Goal: Transaction & Acquisition: Purchase product/service

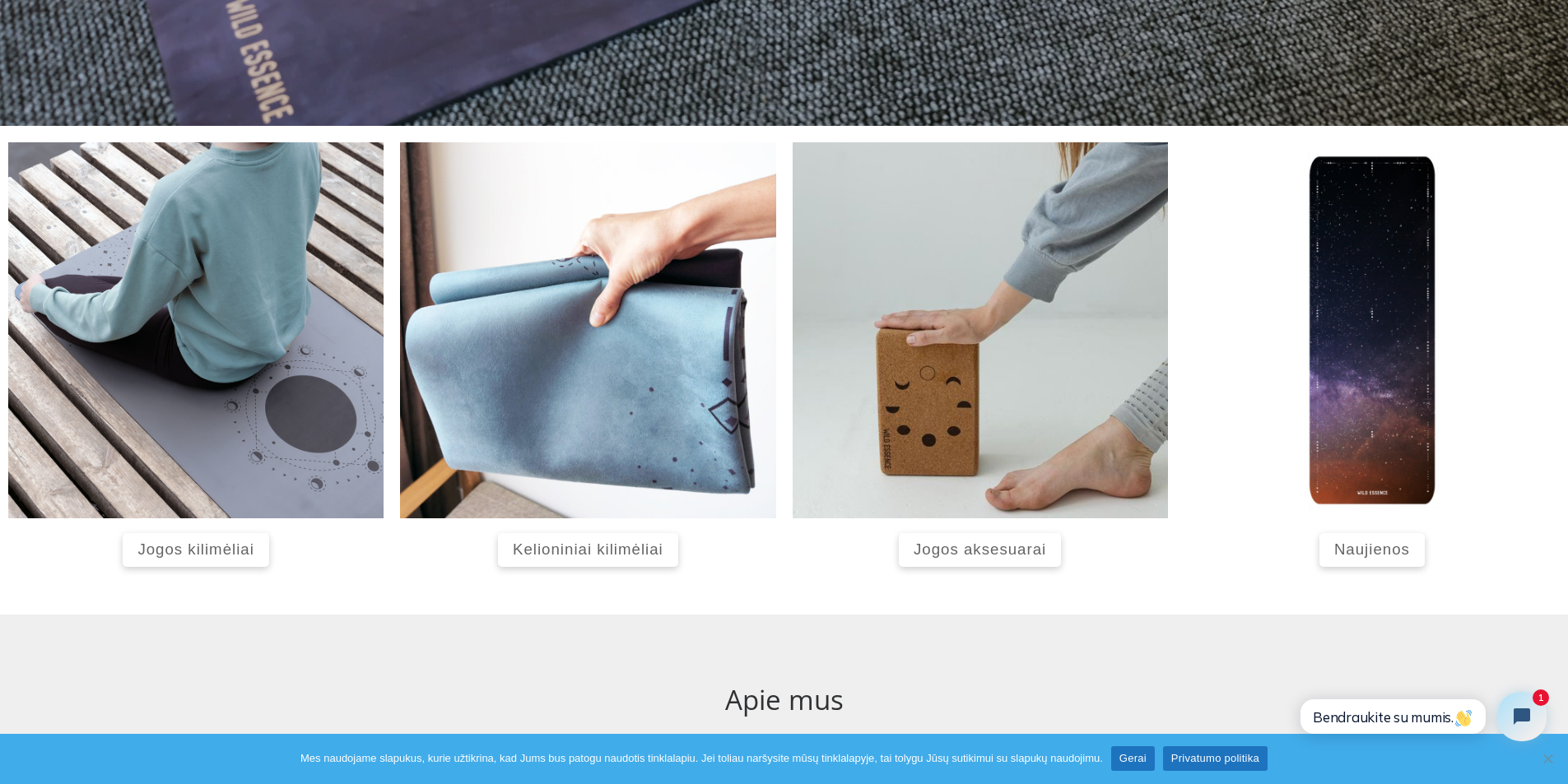
scroll to position [593, 0]
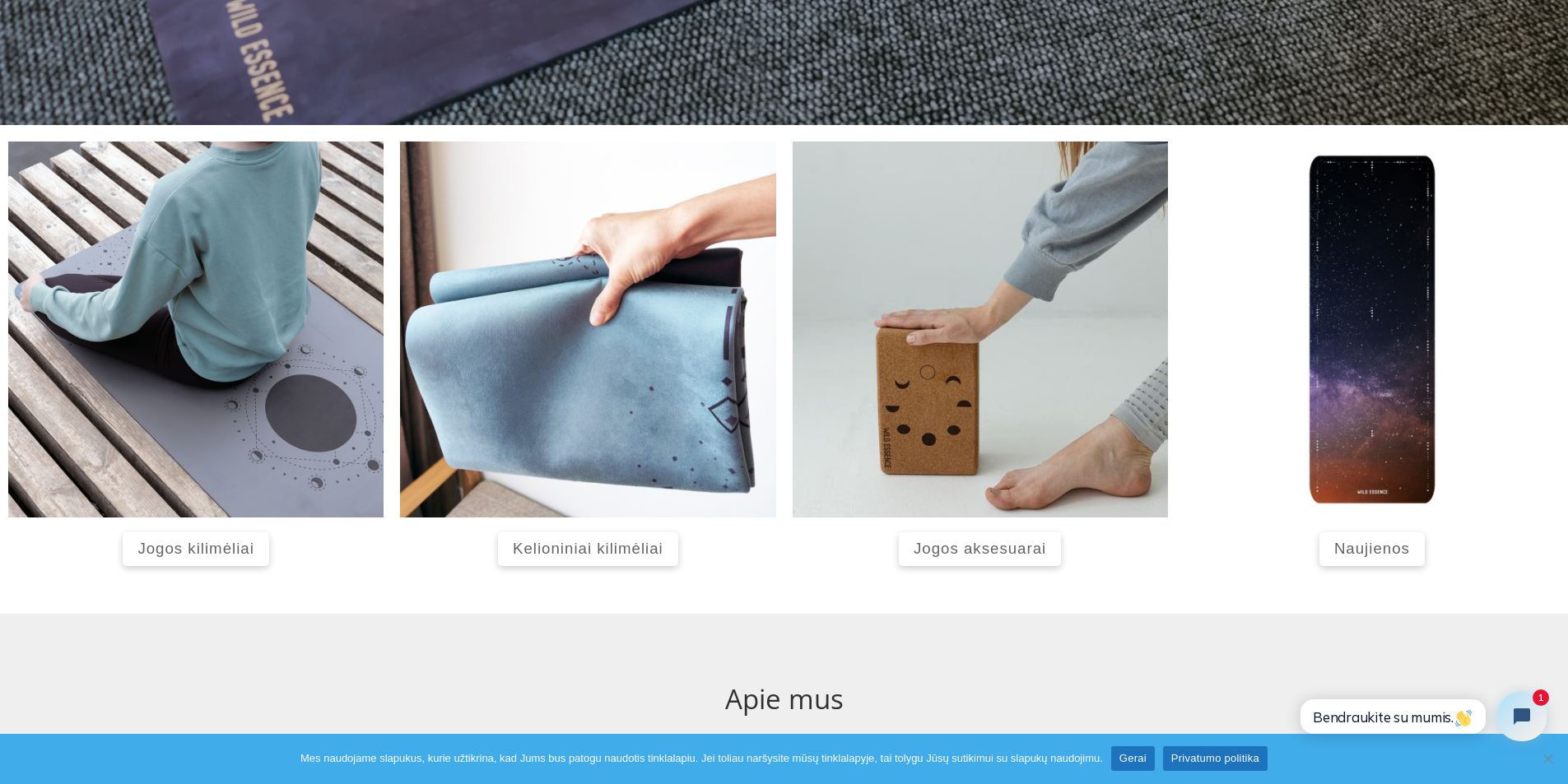
click at [175, 549] on span "Jogos kilimėliai" at bounding box center [196, 549] width 116 height 18
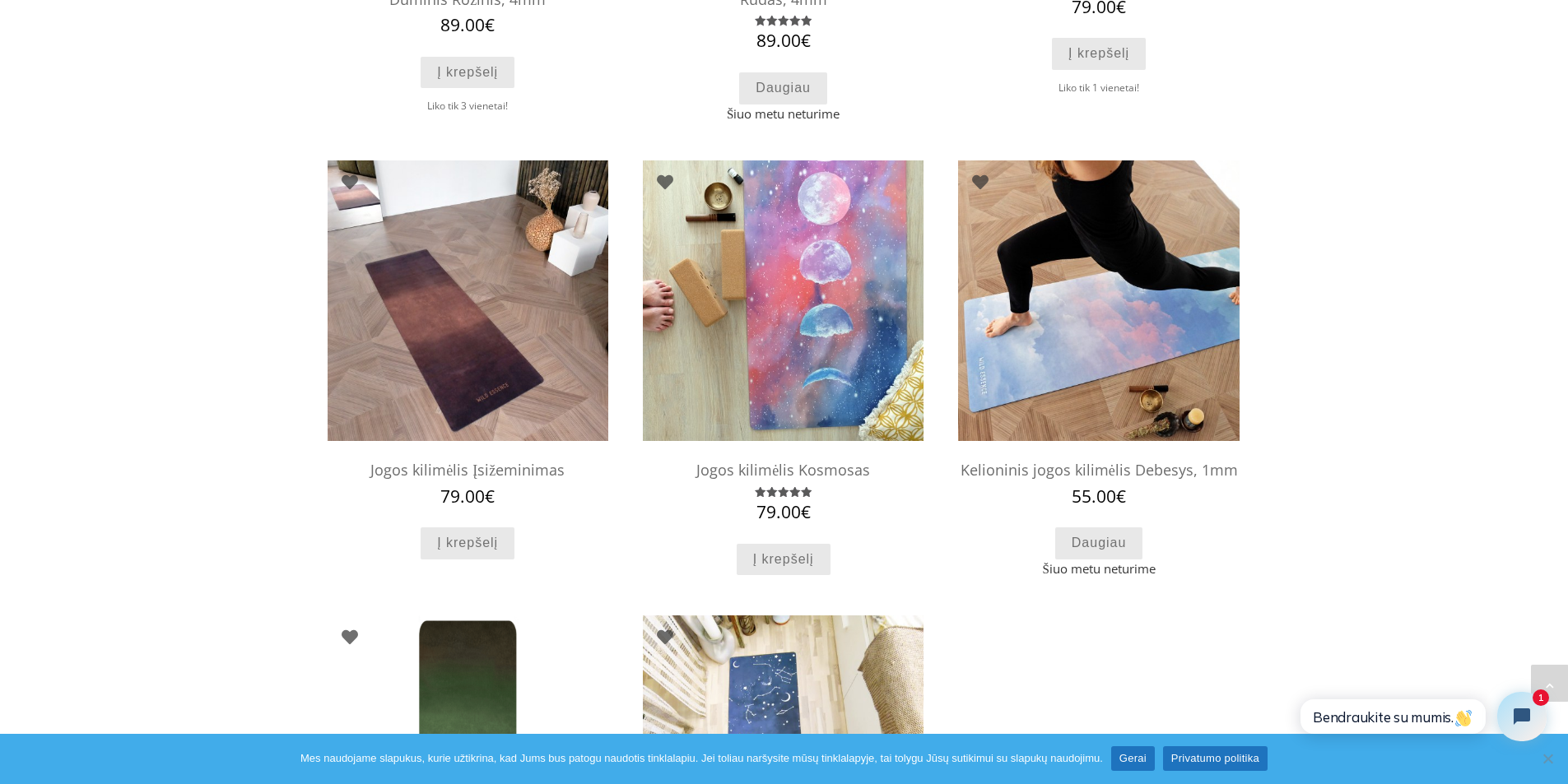
scroll to position [955, 0]
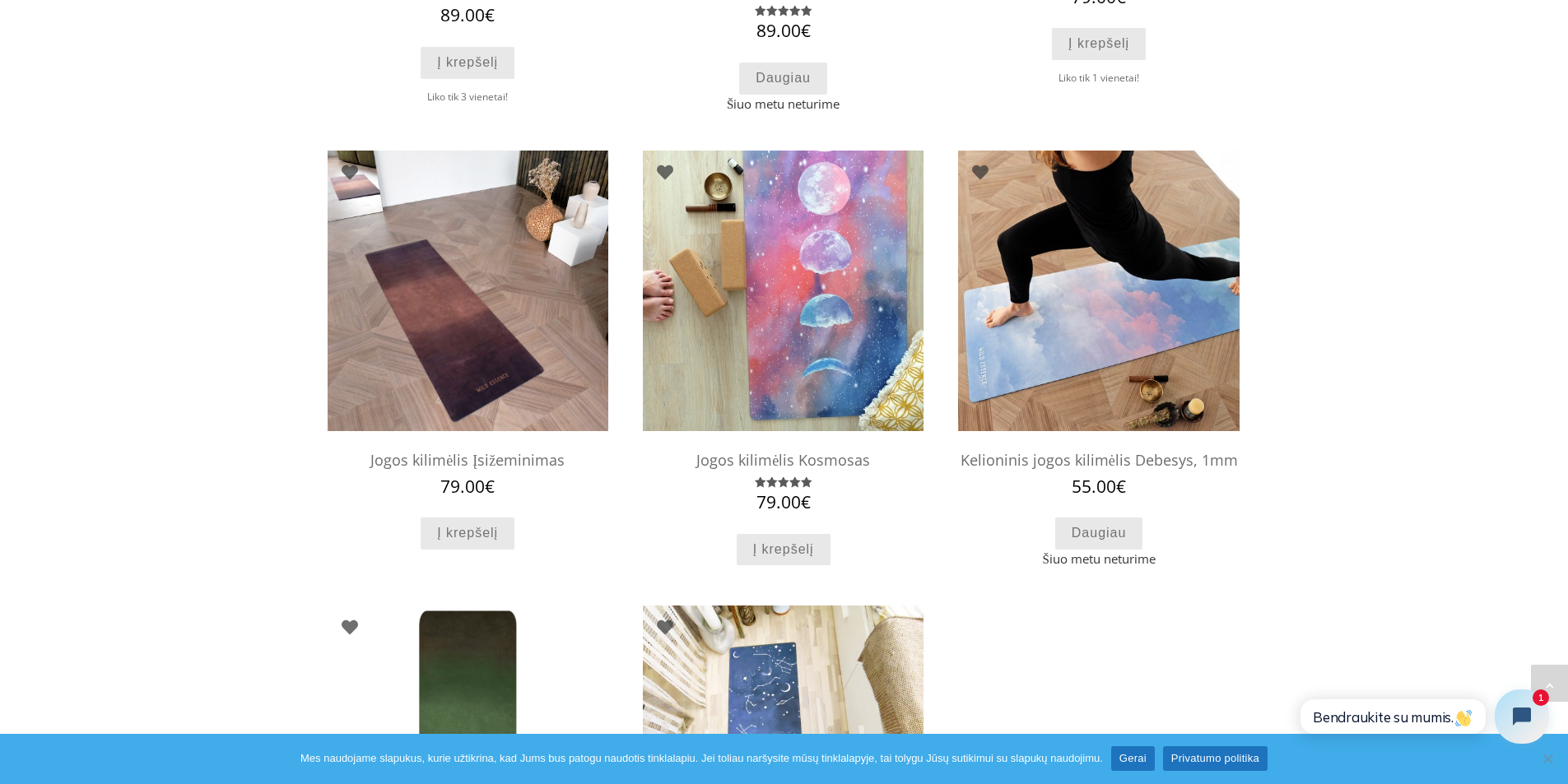
click at [1521, 713] on icon "Open chat widget" at bounding box center [1531, 717] width 26 height 26
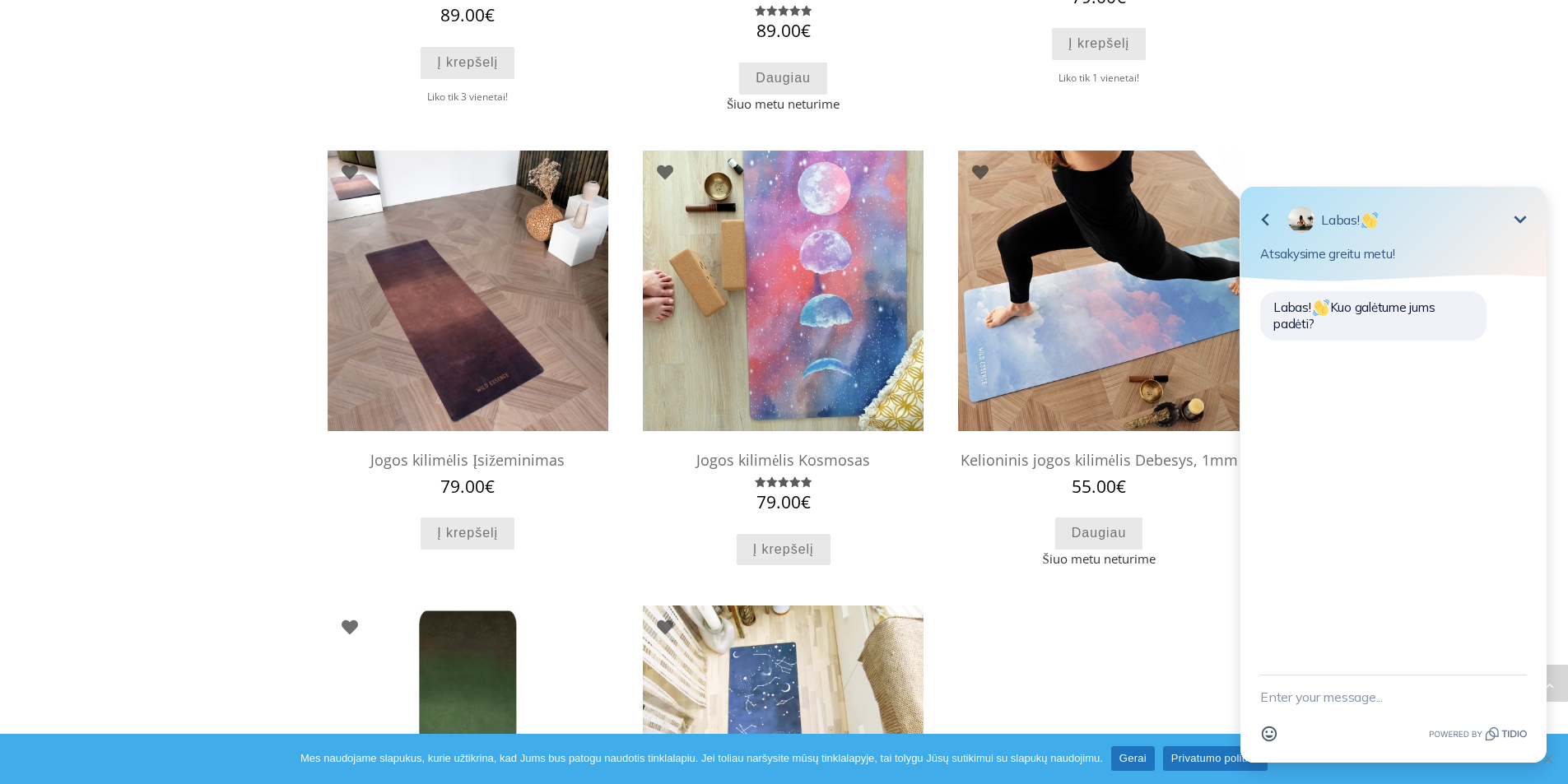
click at [1524, 222] on icon "Minimize" at bounding box center [1520, 220] width 19 height 19
